Goal: Task Accomplishment & Management: Use online tool/utility

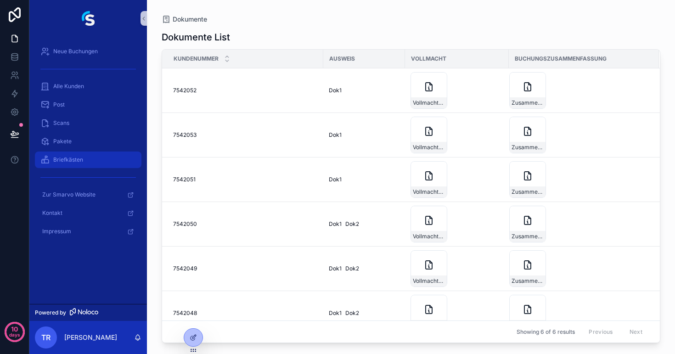
click at [66, 157] on span "Briefkästen" at bounding box center [68, 159] width 30 height 7
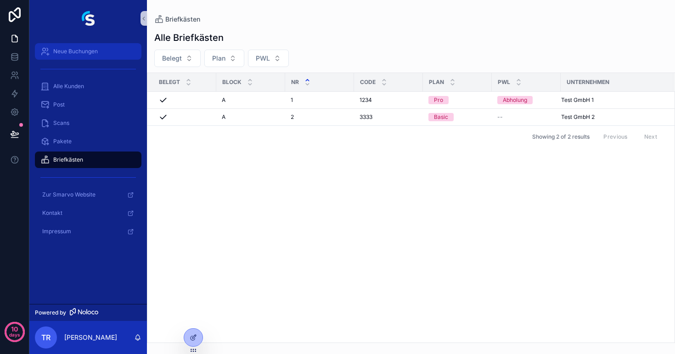
click at [66, 48] on span "Neue Buchungen" at bounding box center [75, 51] width 45 height 7
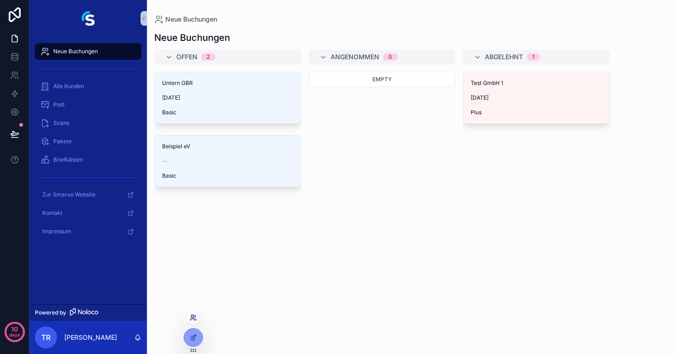
click at [193, 319] on icon at bounding box center [193, 317] width 7 height 7
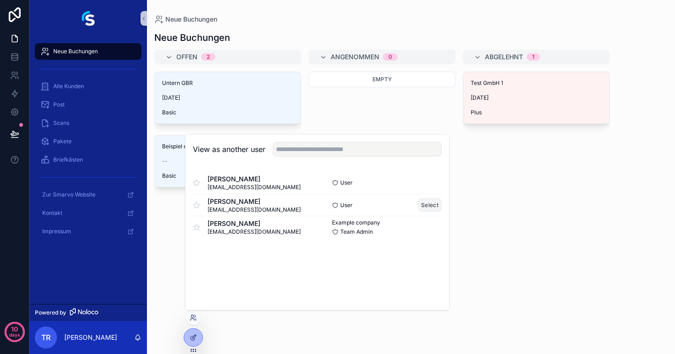
click at [433, 204] on button "Select" at bounding box center [430, 204] width 24 height 13
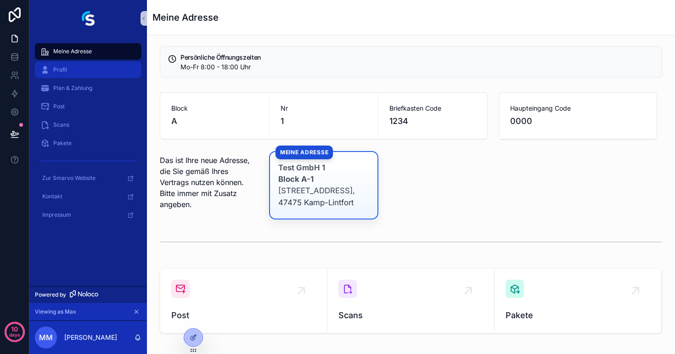
click at [89, 67] on div "Profil" at bounding box center [87, 69] width 95 height 15
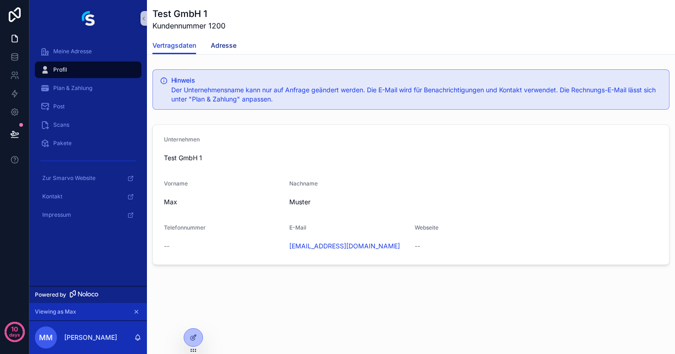
click at [217, 47] on span "Adresse" at bounding box center [224, 45] width 26 height 9
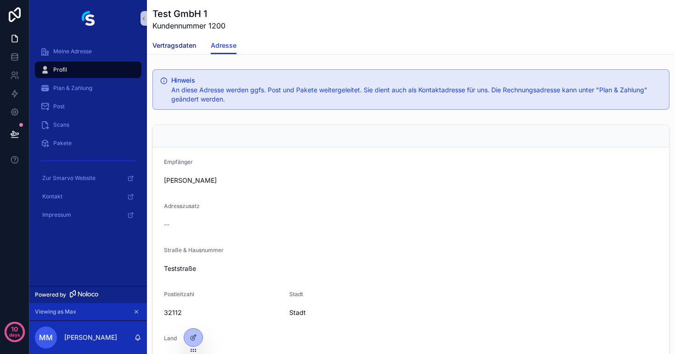
click at [174, 48] on span "Vertragsdaten" at bounding box center [174, 45] width 44 height 9
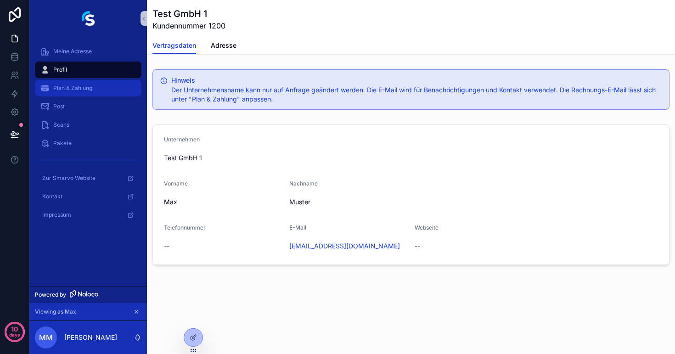
click at [78, 84] on div "Plan & Zahlung" at bounding box center [87, 88] width 95 height 15
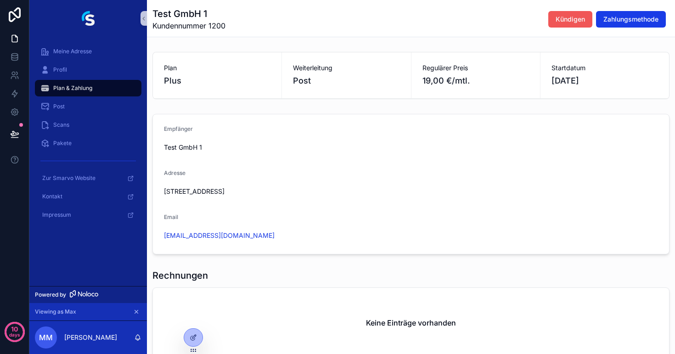
click at [562, 21] on span "Kündigen" at bounding box center [569, 19] width 29 height 9
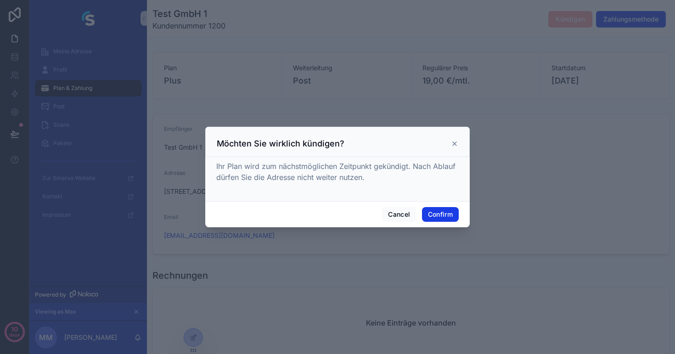
click at [453, 142] on icon at bounding box center [454, 144] width 4 height 4
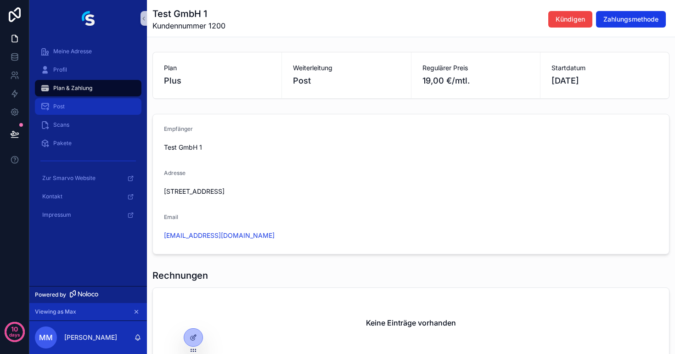
click at [63, 110] on span "Post" at bounding box center [58, 106] width 11 height 7
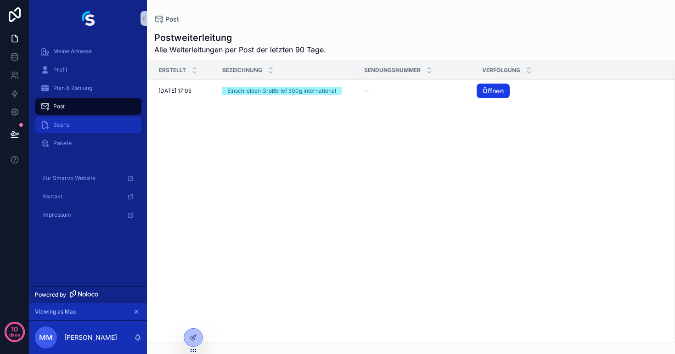
click at [61, 128] on span "Scans" at bounding box center [61, 124] width 16 height 7
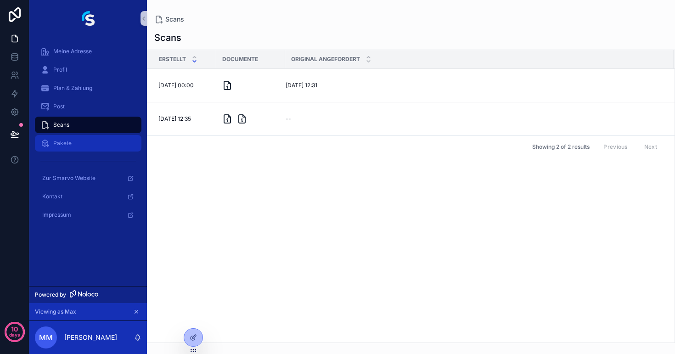
click at [70, 147] on div "Pakete" at bounding box center [87, 143] width 95 height 15
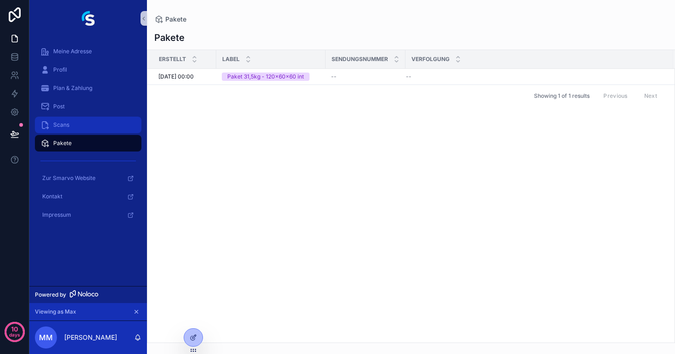
click at [86, 126] on div "Scans" at bounding box center [87, 124] width 95 height 15
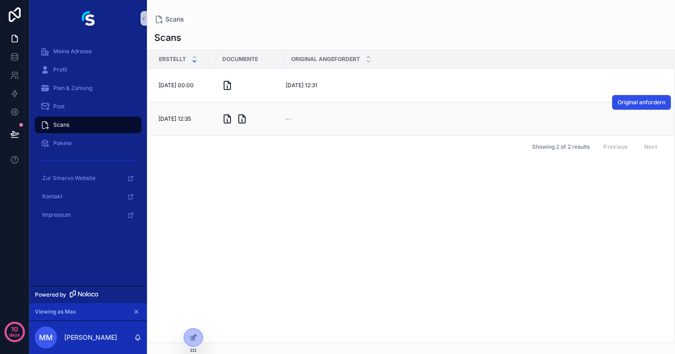
click at [639, 107] on button "Original anfordern" at bounding box center [641, 102] width 59 height 15
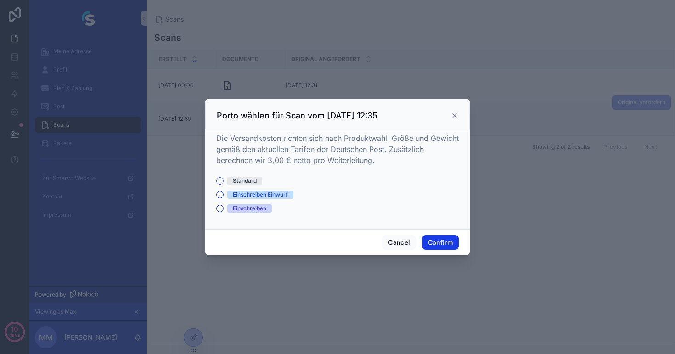
click at [457, 117] on icon at bounding box center [454, 115] width 7 height 7
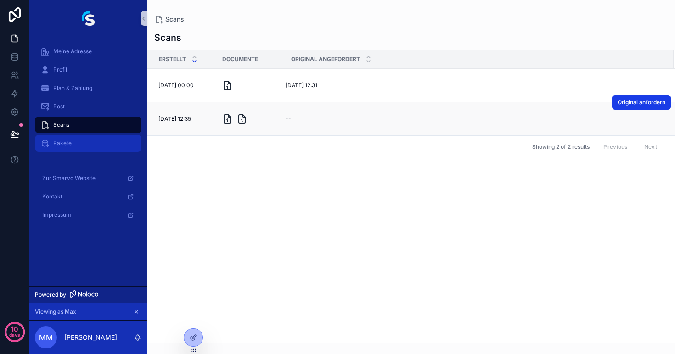
click at [79, 145] on div "Pakete" at bounding box center [87, 143] width 95 height 15
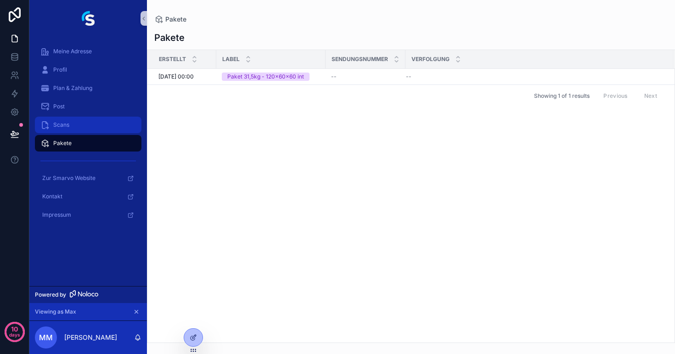
click at [66, 123] on span "Scans" at bounding box center [61, 124] width 16 height 7
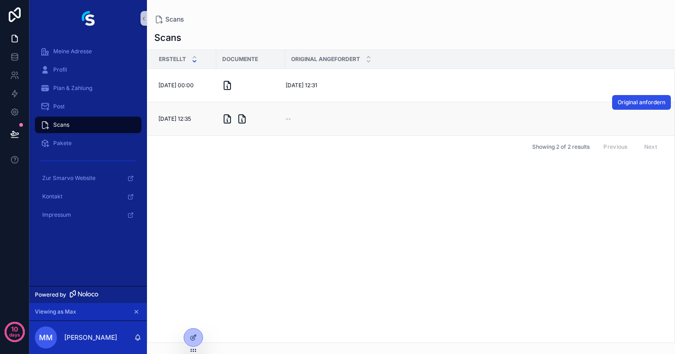
click at [638, 104] on span "Original anfordern" at bounding box center [641, 102] width 48 height 7
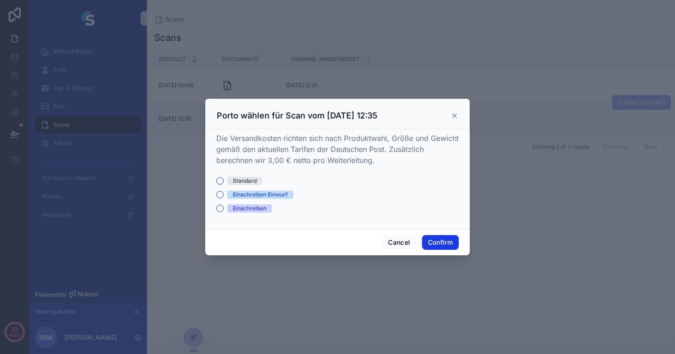
click at [235, 192] on div "Einschreiben Einwurf" at bounding box center [260, 194] width 55 height 8
click at [223, 192] on button "Einschreiben Einwurf" at bounding box center [219, 194] width 7 height 7
click at [224, 182] on div "Standard" at bounding box center [337, 181] width 242 height 8
click at [215, 181] on div "Die Versandkosten richten sich nach Produktwahl, Größe und Gewicht gemäß den ak…" at bounding box center [337, 179] width 264 height 100
click at [218, 181] on button "Standard" at bounding box center [219, 180] width 7 height 7
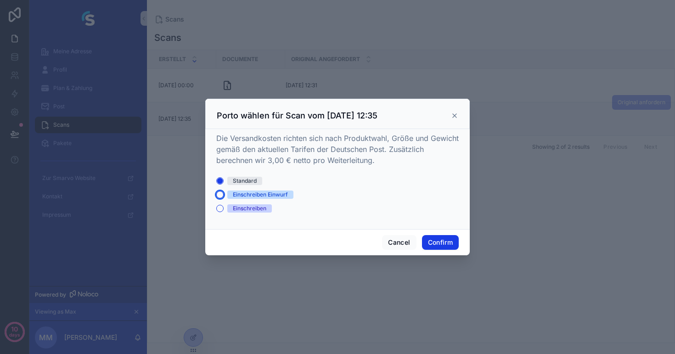
click at [218, 195] on button "Einschreiben Einwurf" at bounding box center [219, 194] width 7 height 7
click at [452, 118] on icon at bounding box center [454, 115] width 7 height 7
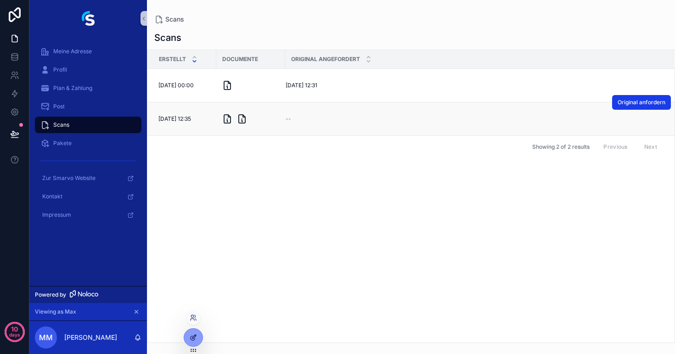
click at [194, 334] on icon at bounding box center [193, 337] width 7 height 7
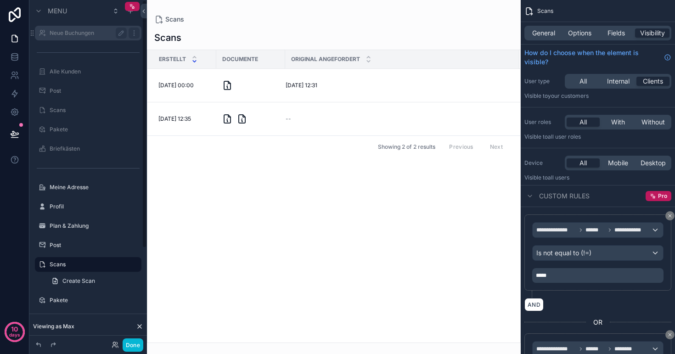
click at [67, 28] on div "Neue Buchungen" at bounding box center [88, 33] width 77 height 11
click at [66, 33] on label "Neue Buchungen" at bounding box center [86, 32] width 73 height 7
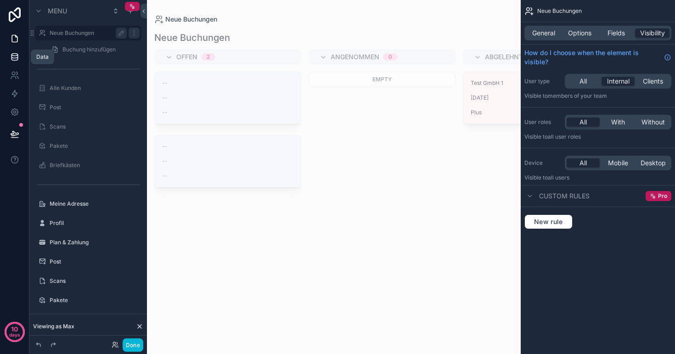
click at [15, 59] on icon at bounding box center [14, 56] width 9 height 9
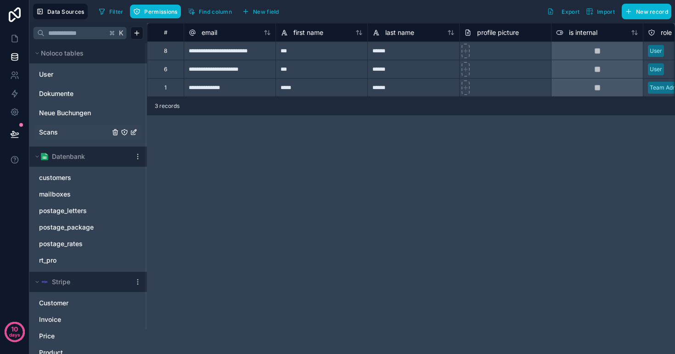
click at [68, 134] on link "Scans" at bounding box center [74, 132] width 71 height 9
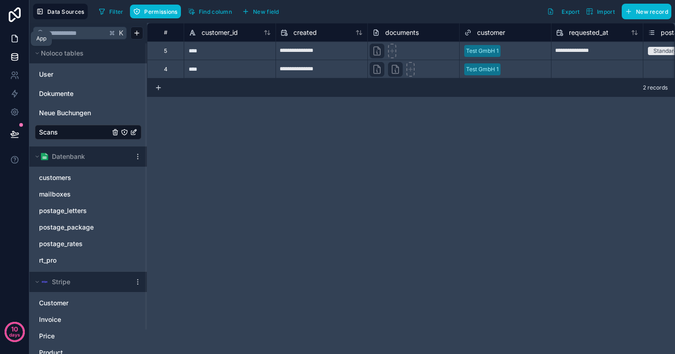
click at [12, 35] on icon at bounding box center [14, 38] width 9 height 9
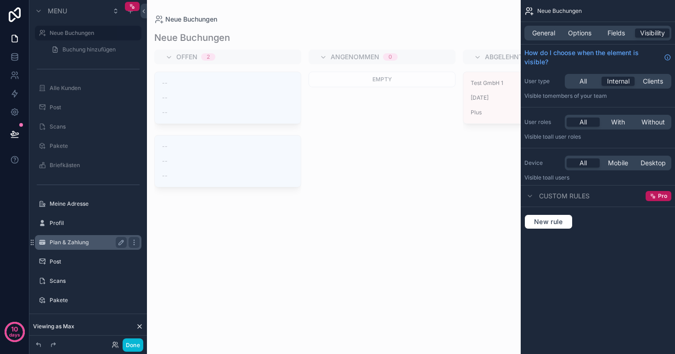
click at [64, 243] on label "Plan & Zahlung" at bounding box center [86, 242] width 73 height 7
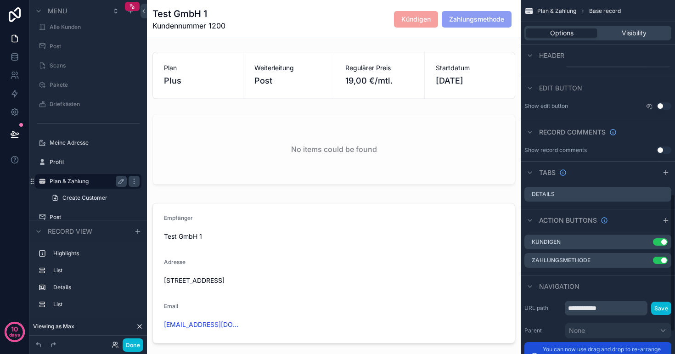
scroll to position [514, 0]
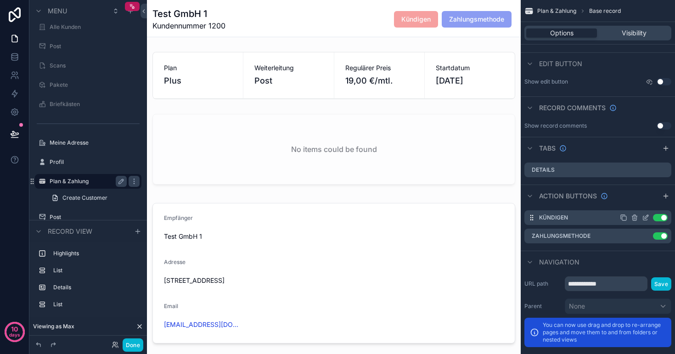
click at [644, 217] on icon "scrollable content" at bounding box center [645, 217] width 7 height 7
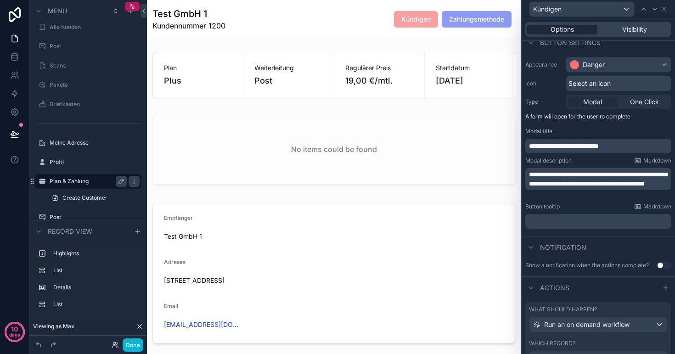
scroll to position [25, 0]
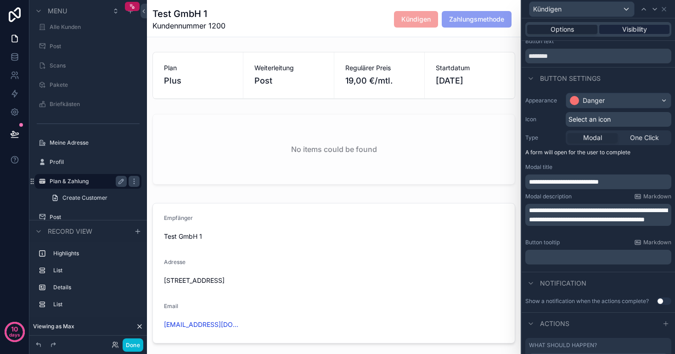
click at [635, 30] on span "Visibility" at bounding box center [634, 29] width 25 height 9
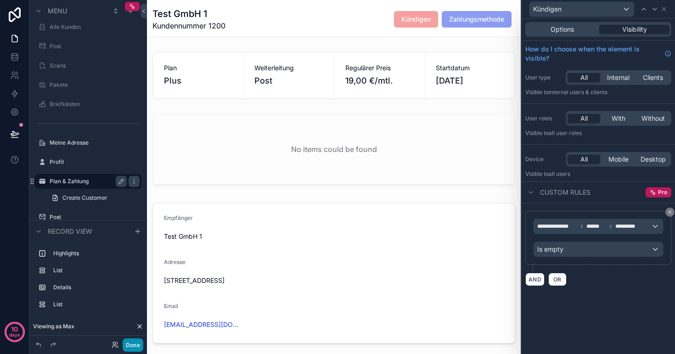
click at [133, 346] on button "Done" at bounding box center [133, 344] width 21 height 13
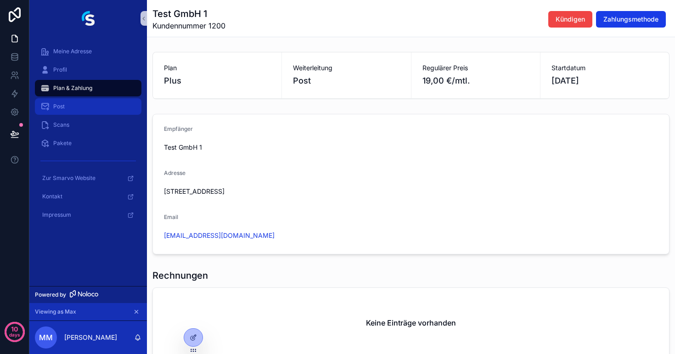
click at [50, 107] on div "Post" at bounding box center [87, 106] width 95 height 15
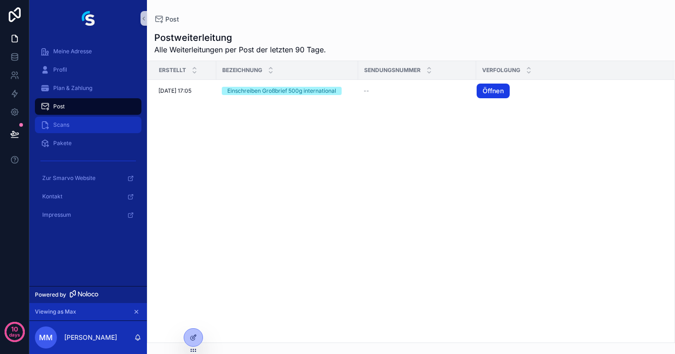
click at [61, 125] on span "Scans" at bounding box center [61, 124] width 16 height 7
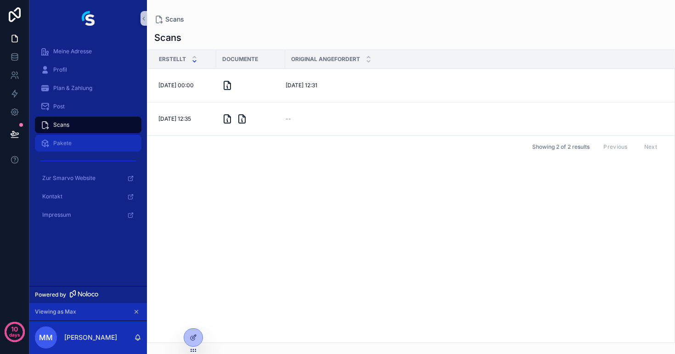
click at [65, 141] on span "Pakete" at bounding box center [62, 143] width 18 height 7
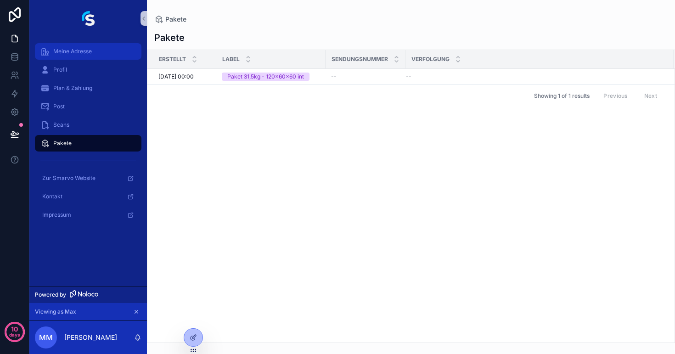
click at [69, 54] on span "Meine Adresse" at bounding box center [72, 51] width 39 height 7
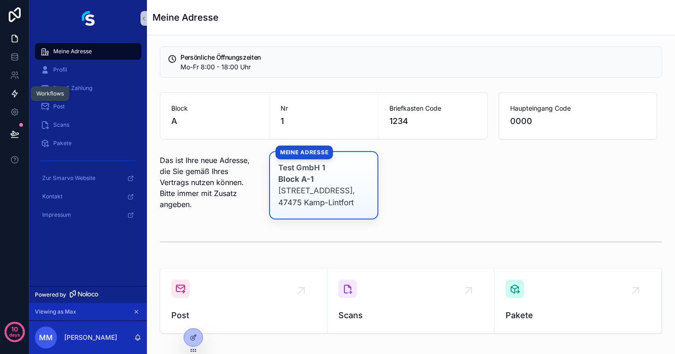
click at [11, 91] on icon at bounding box center [14, 93] width 9 height 9
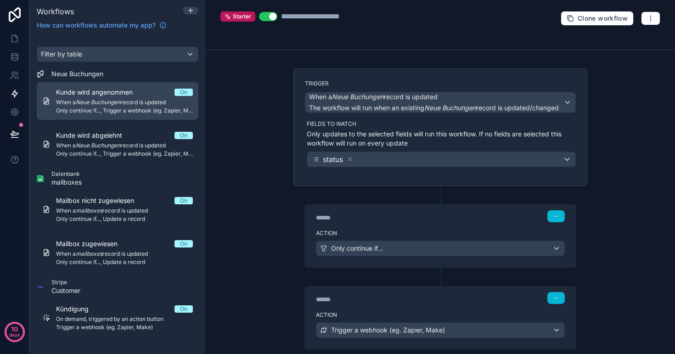
click at [108, 105] on em "Neue Buchungen" at bounding box center [98, 102] width 45 height 7
click at [111, 99] on em "Neue Buchungen" at bounding box center [98, 102] width 45 height 7
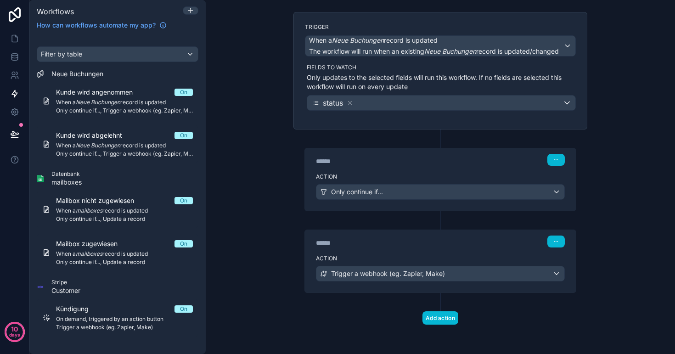
scroll to position [56, 0]
click at [409, 273] on span "Trigger a webhook (eg. Zapier, Make)" at bounding box center [388, 273] width 114 height 9
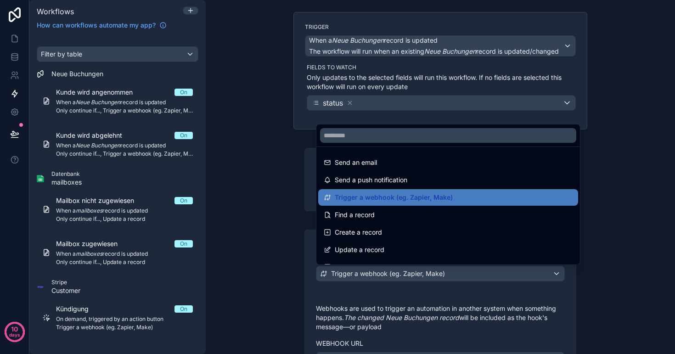
click at [409, 273] on div at bounding box center [337, 177] width 675 height 354
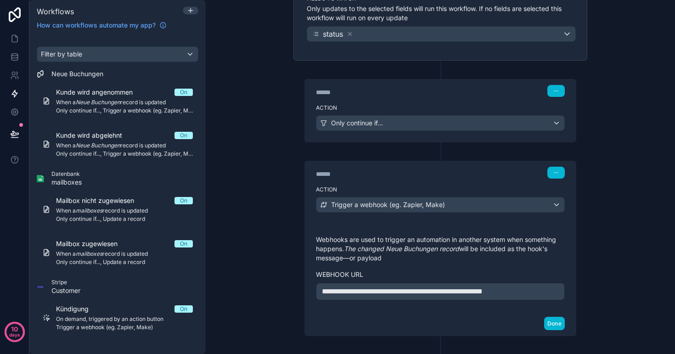
scroll to position [140, 0]
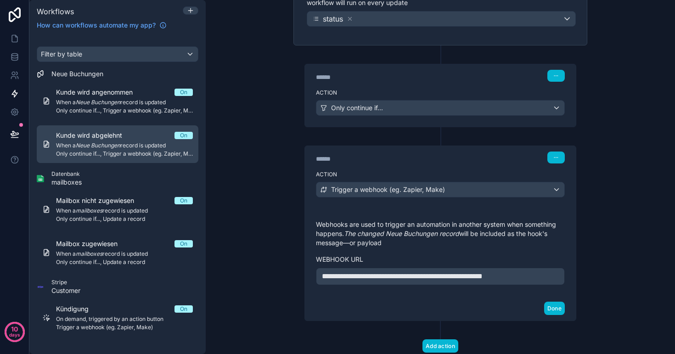
click at [114, 137] on span "Kunde wird abgelehnt" at bounding box center [94, 135] width 77 height 9
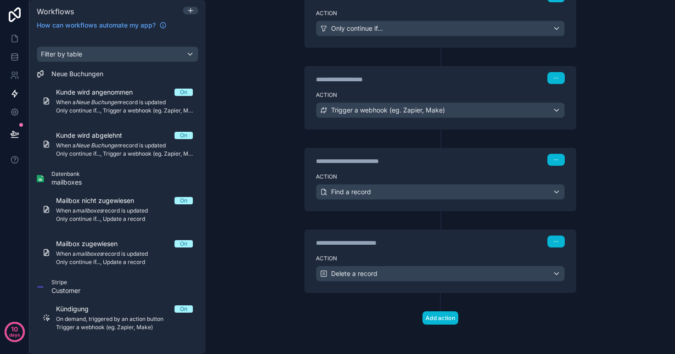
scroll to position [220, 0]
click at [394, 112] on span "Trigger a webhook (eg. Zapier, Make)" at bounding box center [388, 110] width 114 height 9
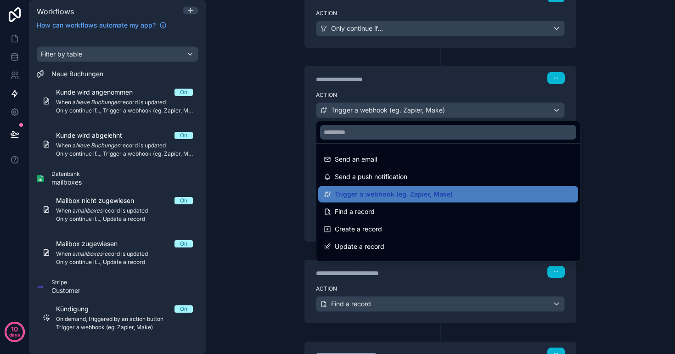
click at [394, 112] on div at bounding box center [337, 177] width 675 height 354
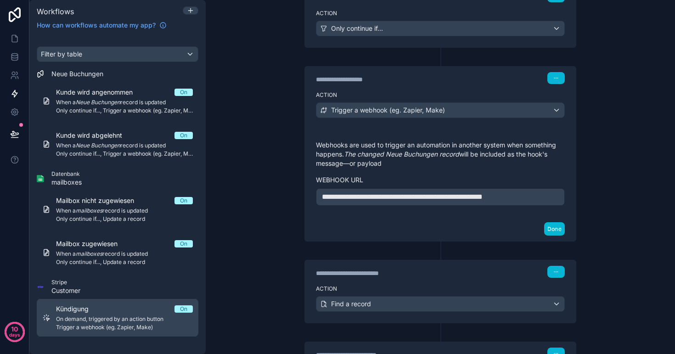
click at [113, 321] on span "On demand, triggered by an action button" at bounding box center [124, 318] width 137 height 7
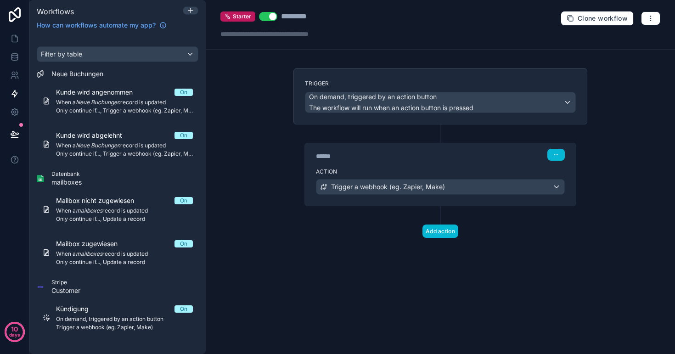
click at [398, 183] on span "Trigger a webhook (eg. Zapier, Make)" at bounding box center [388, 186] width 114 height 9
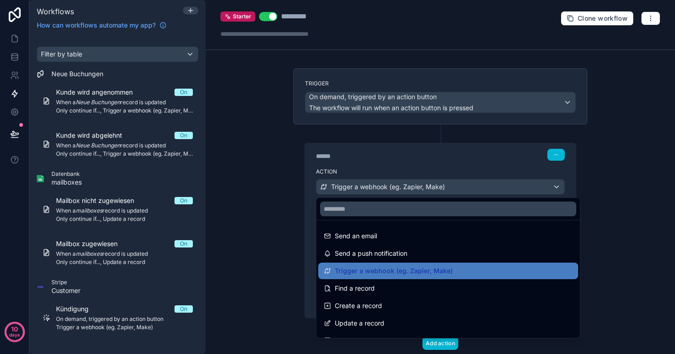
click at [397, 183] on div at bounding box center [337, 177] width 675 height 354
